Goal: Check status: Check status

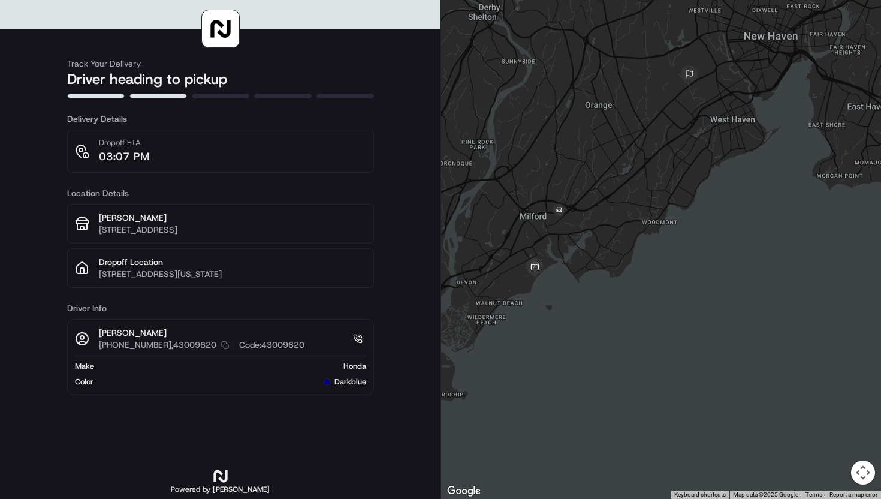
click at [858, 468] on button "Map camera controls" at bounding box center [863, 472] width 24 height 24
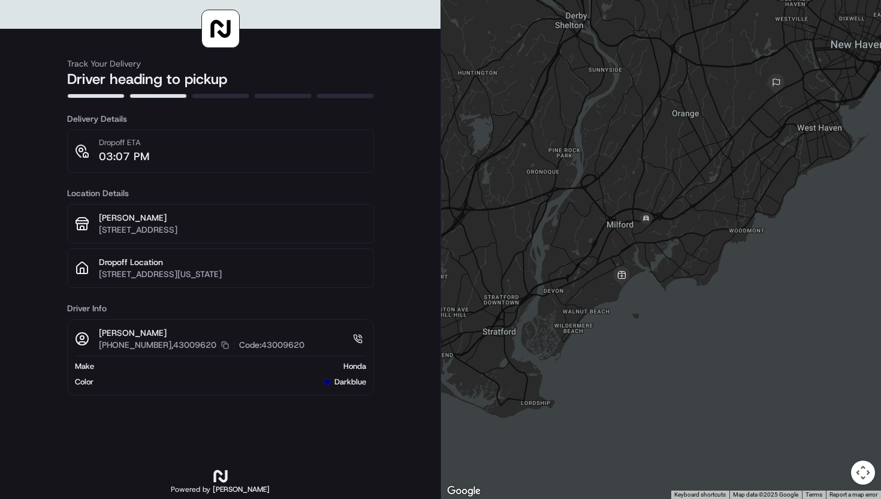
drag, startPoint x: 684, startPoint y: 366, endPoint x: 773, endPoint y: 375, distance: 89.2
click at [773, 375] on div at bounding box center [661, 249] width 440 height 499
click at [248, 236] on p "[STREET_ADDRESS]" at bounding box center [232, 230] width 267 height 12
click at [214, 156] on div "Dropoff ETA 03:07 PM" at bounding box center [220, 151] width 291 height 28
click at [111, 121] on h3 "Delivery Details" at bounding box center [220, 119] width 307 height 12
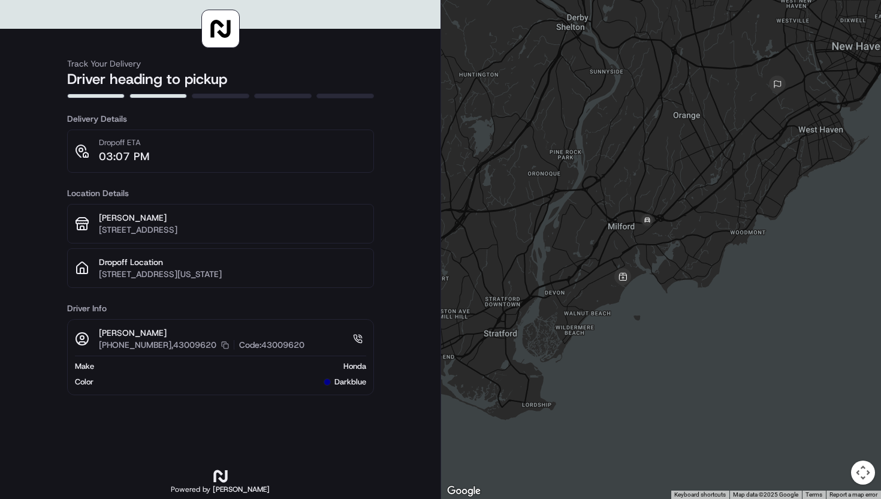
click at [147, 80] on h2 "Driver heading to pickup" at bounding box center [220, 79] width 307 height 19
click at [205, 50] on div "Track Your Delivery Driver heading to pickup" at bounding box center [220, 68] width 307 height 60
click at [220, 40] on icon at bounding box center [221, 29] width 24 height 24
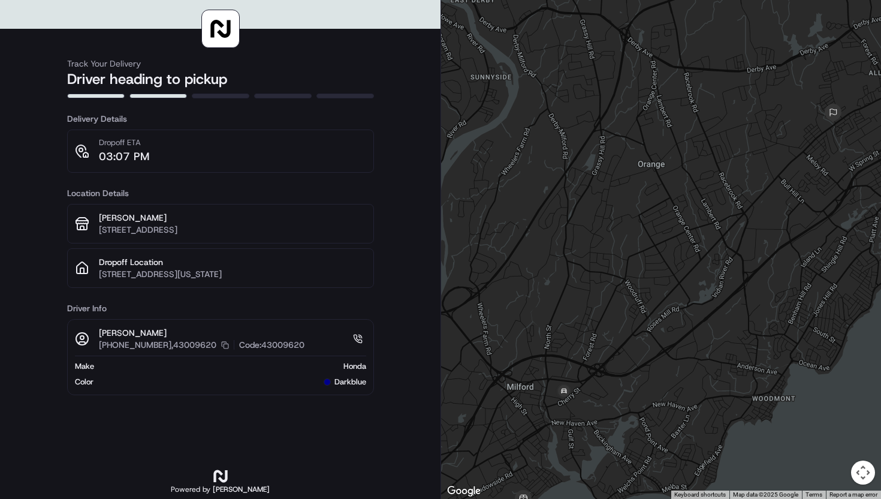
drag, startPoint x: 787, startPoint y: 142, endPoint x: 761, endPoint y: 146, distance: 26.1
click at [761, 146] on div at bounding box center [661, 249] width 440 height 499
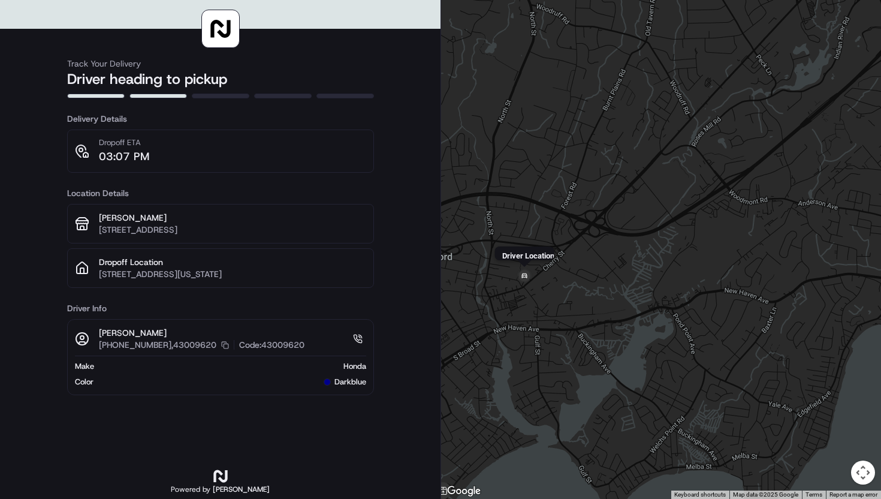
drag, startPoint x: 568, startPoint y: 394, endPoint x: 528, endPoint y: 253, distance: 146.5
click at [528, 253] on div "Driver Location" at bounding box center [661, 249] width 440 height 499
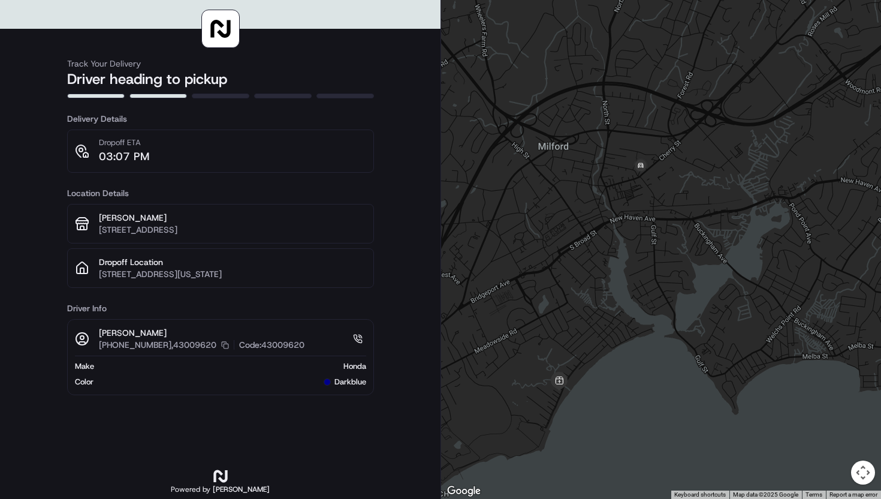
drag, startPoint x: 541, startPoint y: 322, endPoint x: 666, endPoint y: 231, distance: 154.4
click at [666, 231] on div at bounding box center [661, 249] width 440 height 499
click at [556, 382] on img at bounding box center [559, 381] width 19 height 19
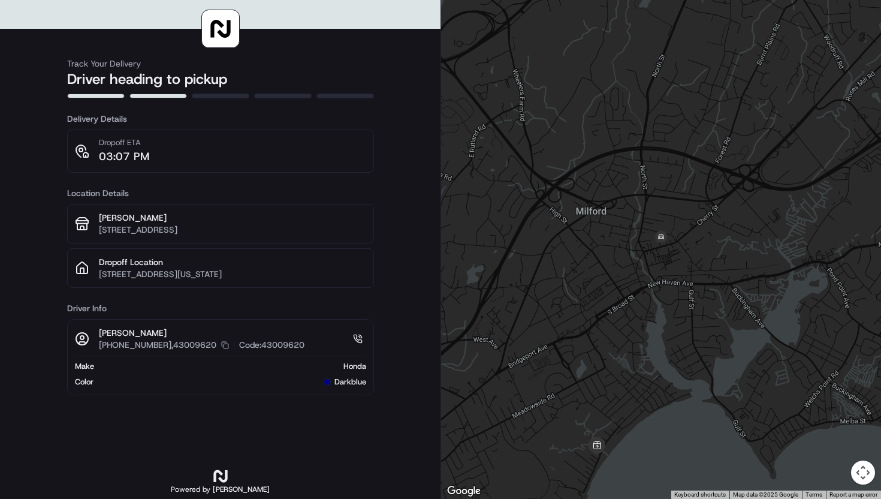
drag, startPoint x: 634, startPoint y: 261, endPoint x: 639, endPoint y: 237, distance: 23.9
click at [639, 237] on div at bounding box center [661, 249] width 440 height 499
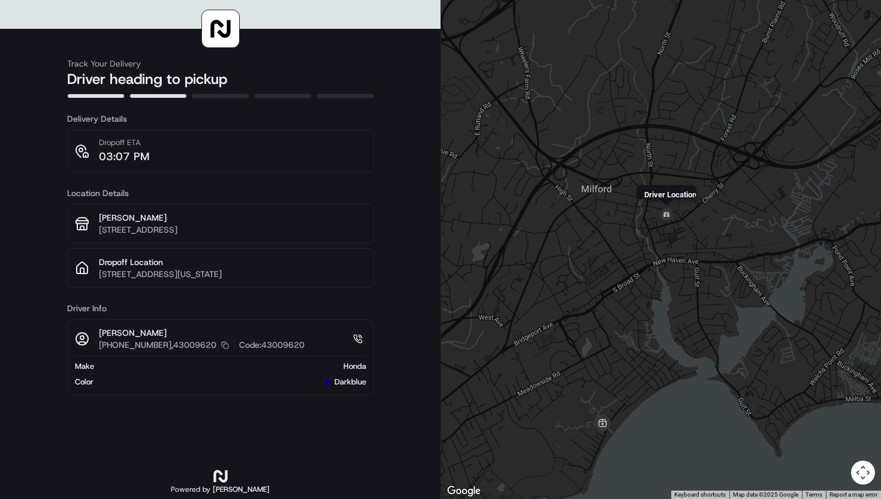
click at [663, 220] on img at bounding box center [666, 215] width 19 height 19
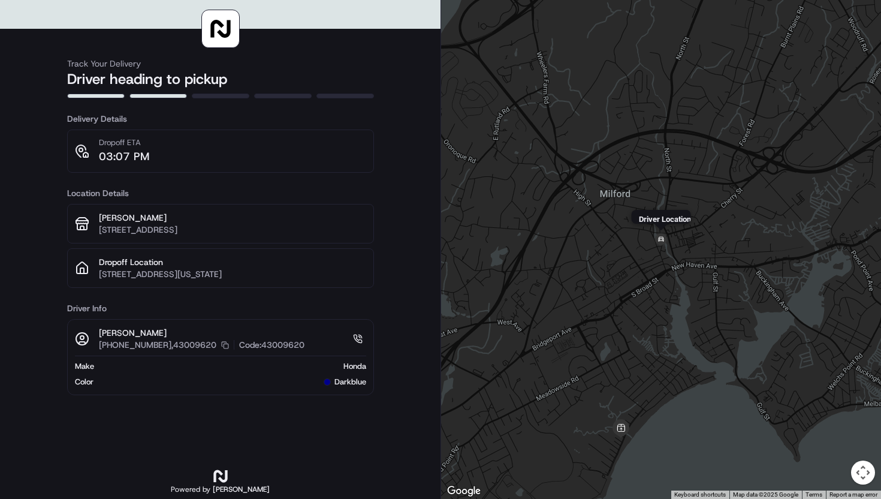
click at [659, 235] on img at bounding box center [661, 239] width 19 height 19
click at [626, 297] on div "To navigate, press the arrow keys." at bounding box center [661, 249] width 440 height 499
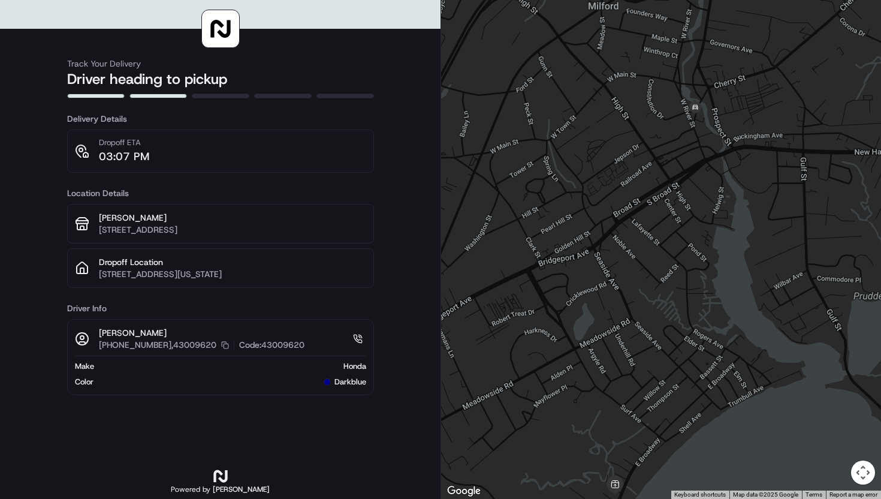
drag, startPoint x: 626, startPoint y: 297, endPoint x: 624, endPoint y: 209, distance: 88.1
click at [625, 209] on div at bounding box center [661, 249] width 440 height 499
click at [691, 108] on img at bounding box center [693, 104] width 19 height 19
click at [670, 225] on div "To navigate, press the arrow keys." at bounding box center [661, 249] width 440 height 499
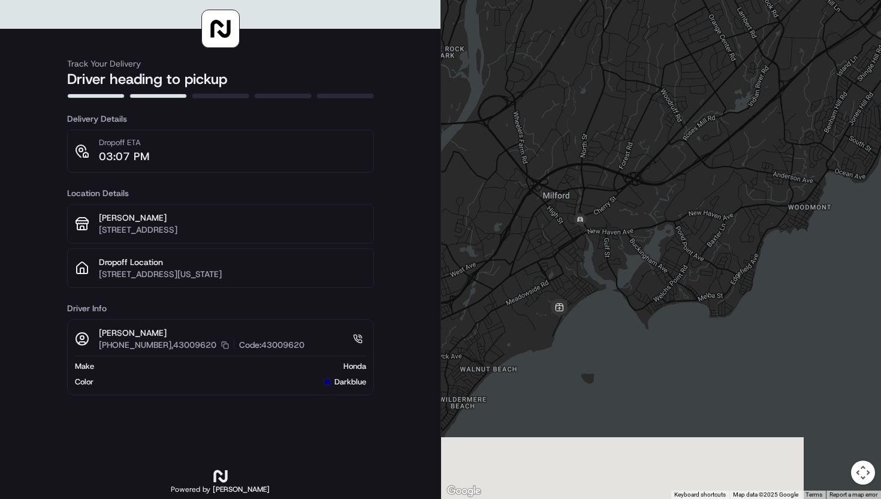
drag, startPoint x: 534, startPoint y: 187, endPoint x: 601, endPoint y: 39, distance: 162.3
click at [601, 39] on div at bounding box center [661, 249] width 440 height 499
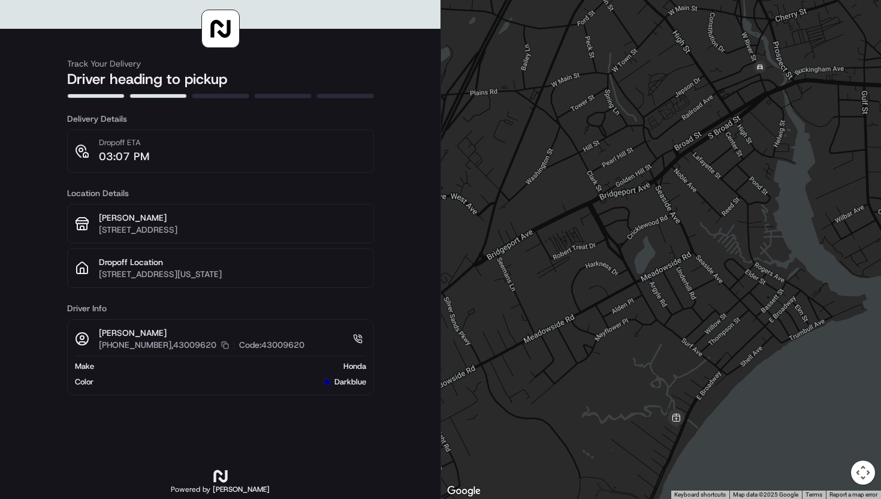
click at [551, 230] on div at bounding box center [661, 249] width 440 height 499
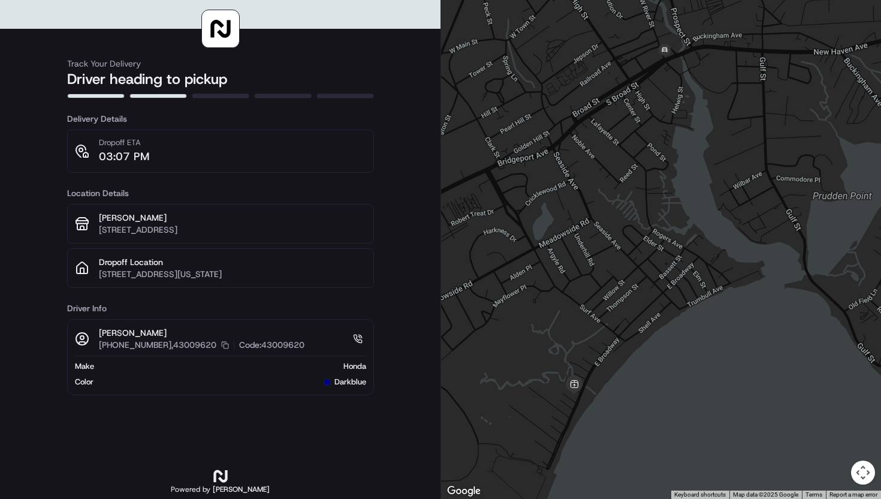
drag, startPoint x: 551, startPoint y: 250, endPoint x: 554, endPoint y: 58, distance: 192.4
click at [554, 58] on div at bounding box center [661, 249] width 440 height 499
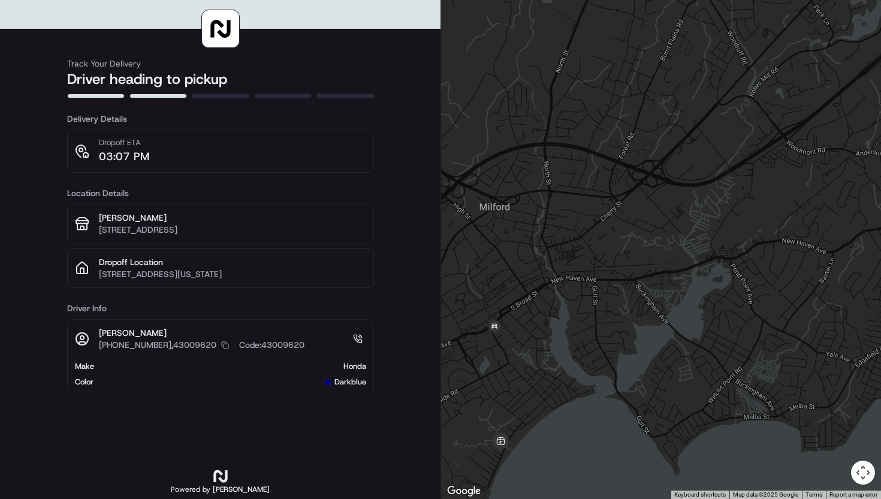
drag, startPoint x: 535, startPoint y: 421, endPoint x: 602, endPoint y: 370, distance: 84.6
click at [602, 370] on div at bounding box center [661, 249] width 440 height 499
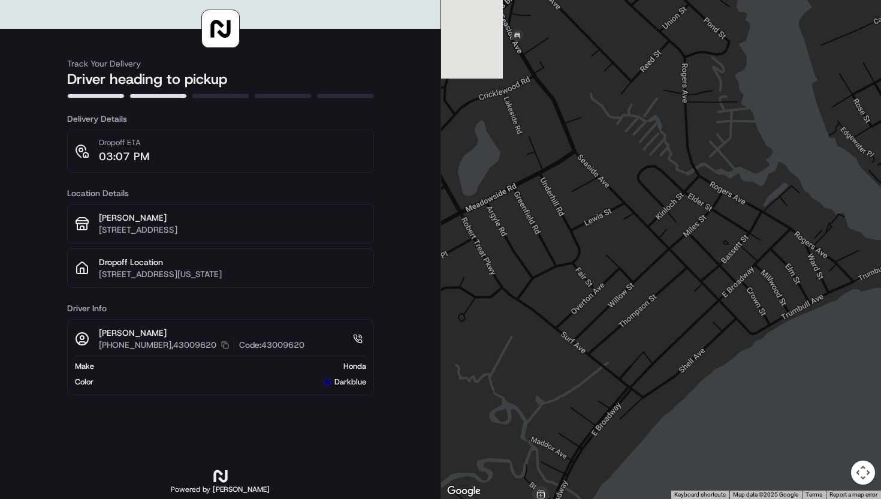
drag, startPoint x: 602, startPoint y: 370, endPoint x: 758, endPoint y: 363, distance: 155.4
click at [758, 363] on div at bounding box center [661, 249] width 440 height 499
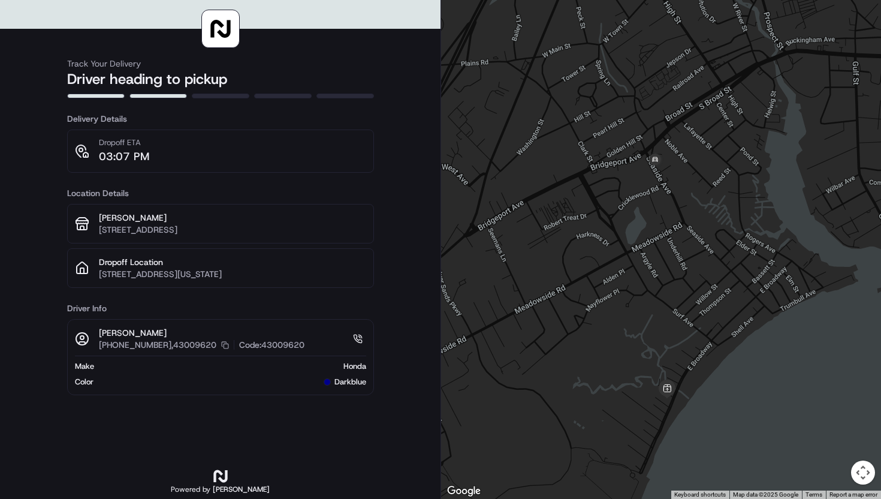
drag, startPoint x: 758, startPoint y: 363, endPoint x: 755, endPoint y: 330, distance: 33.1
click at [755, 330] on div at bounding box center [661, 249] width 440 height 499
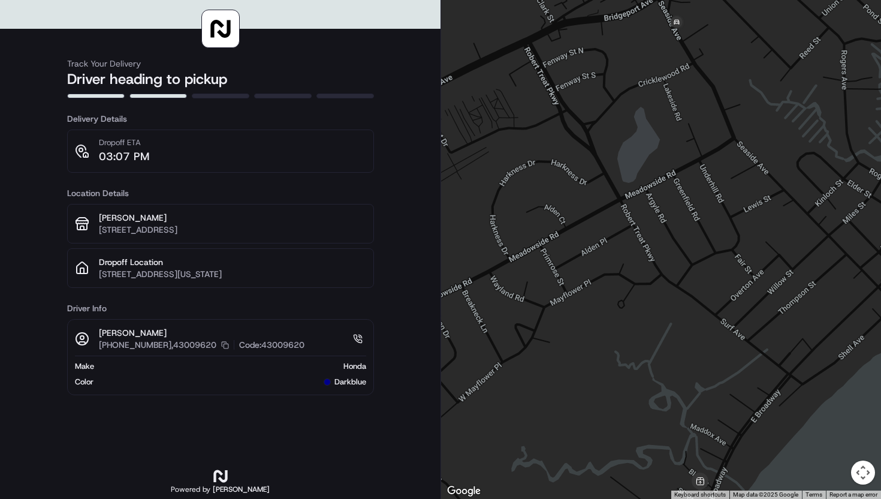
drag, startPoint x: 617, startPoint y: 235, endPoint x: 601, endPoint y: 162, distance: 74.2
click at [601, 162] on div at bounding box center [661, 249] width 440 height 499
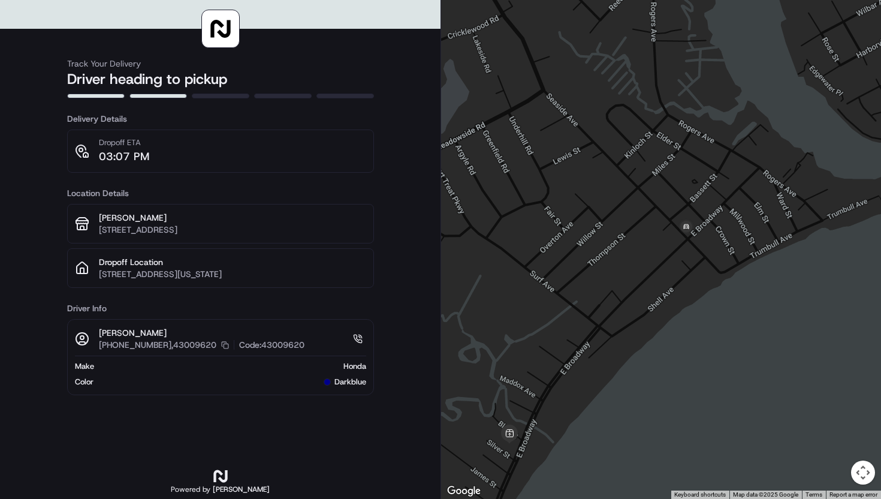
drag, startPoint x: 630, startPoint y: 265, endPoint x: 674, endPoint y: 246, distance: 48.1
click at [677, 246] on div at bounding box center [661, 249] width 440 height 499
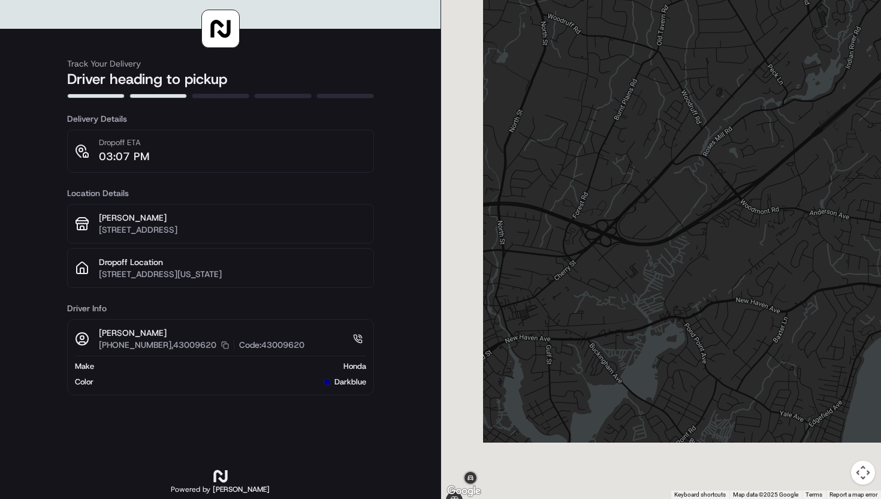
drag, startPoint x: 664, startPoint y: 315, endPoint x: 774, endPoint y: 162, distance: 188.5
click at [773, 164] on div at bounding box center [661, 249] width 440 height 499
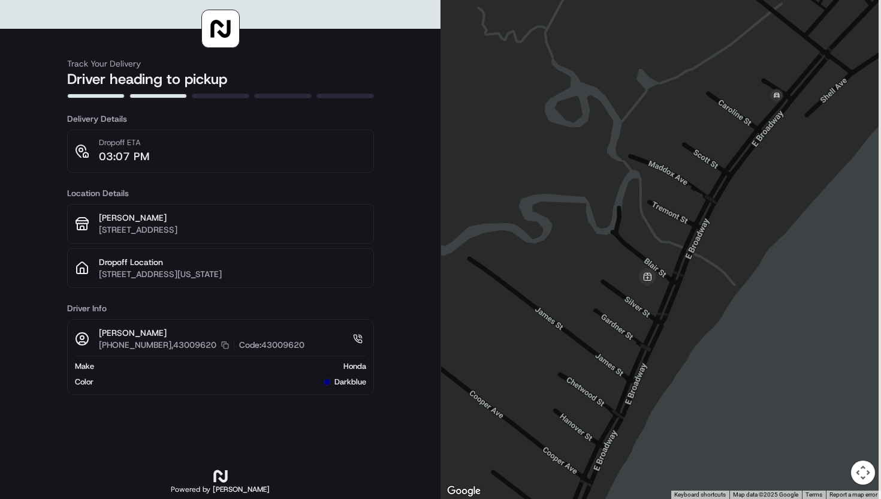
drag, startPoint x: 831, startPoint y: 165, endPoint x: 680, endPoint y: 264, distance: 180.9
click at [680, 264] on div at bounding box center [661, 249] width 440 height 499
